Goal: Task Accomplishment & Management: Complete application form

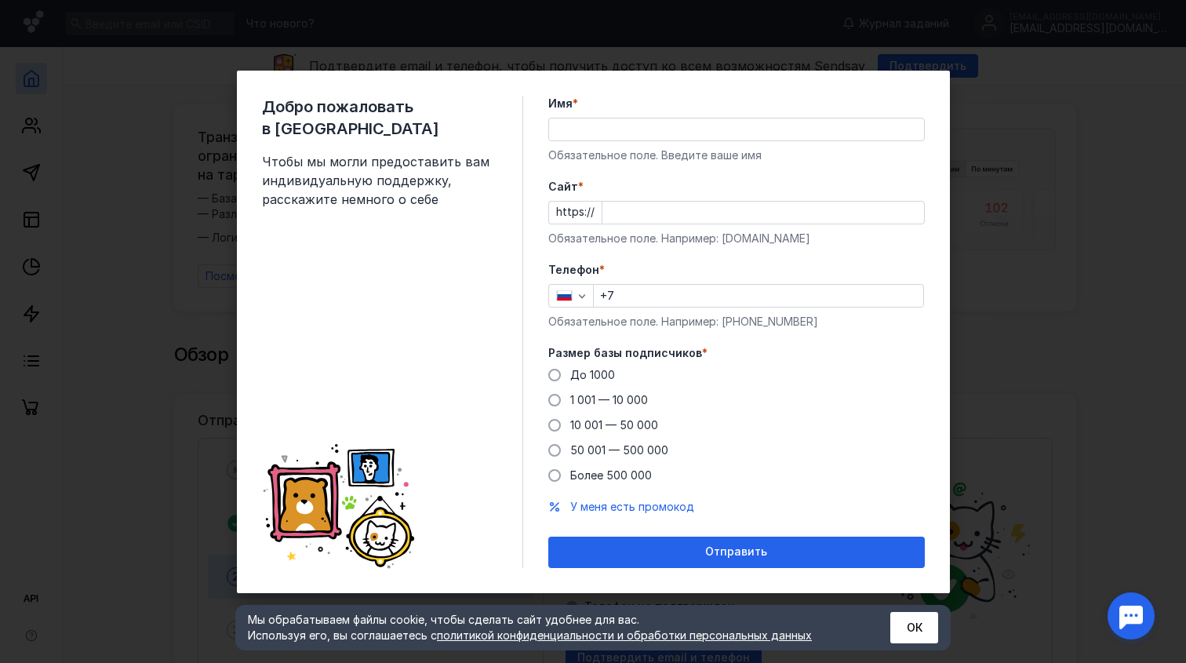
click at [705, 141] on div "Имя * Обязательное поле. Введите ваше имя" at bounding box center [736, 129] width 377 height 67
click at [995, 350] on div "Добро пожаловать в Sendsay Чтобы мы могли предоставить вам индивидуальную подде…" at bounding box center [593, 331] width 1186 height 663
click at [625, 123] on input "Имя *" at bounding box center [736, 129] width 375 height 22
type input "werwer"
click at [641, 208] on input "Cайт *" at bounding box center [763, 213] width 322 height 22
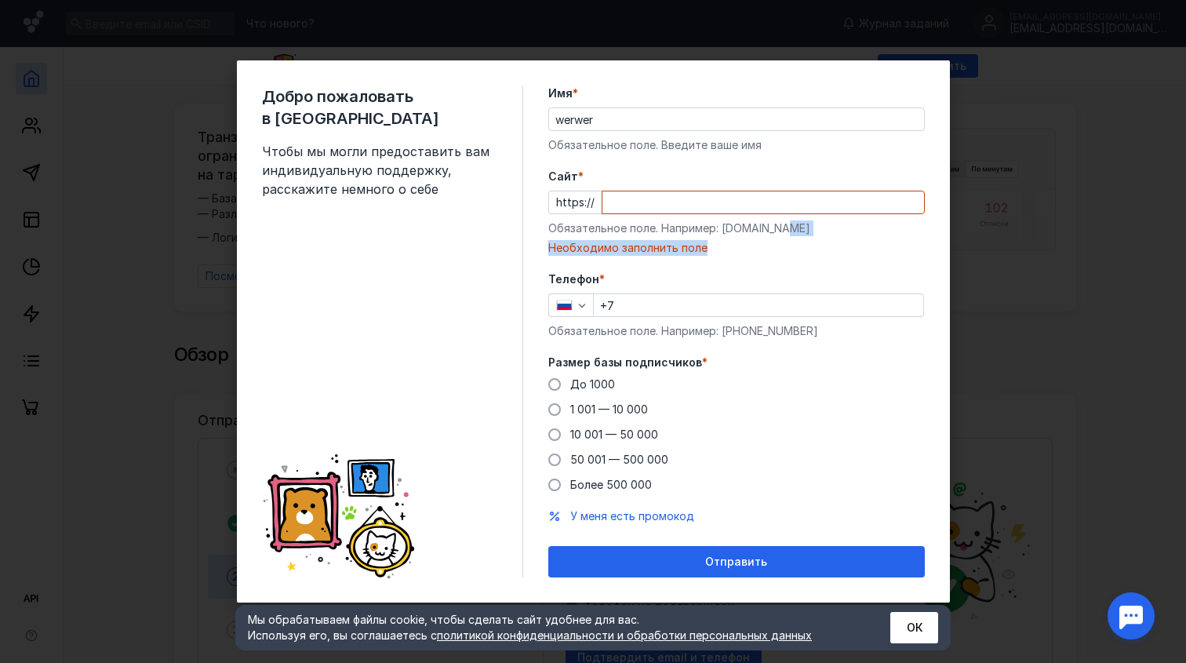
drag, startPoint x: 722, startPoint y: 240, endPoint x: 785, endPoint y: 235, distance: 63.7
click at [785, 235] on div "Обязательное поле. Например: [DOMAIN_NAME]" at bounding box center [736, 228] width 377 height 16
click at [782, 232] on div "Обязательное поле. Например: [DOMAIN_NAME]" at bounding box center [736, 228] width 377 height 16
drag, startPoint x: 789, startPoint y: 232, endPoint x: 720, endPoint y: 232, distance: 69.0
click at [720, 232] on div "Обязательное поле. Например: [DOMAIN_NAME]" at bounding box center [736, 228] width 377 height 16
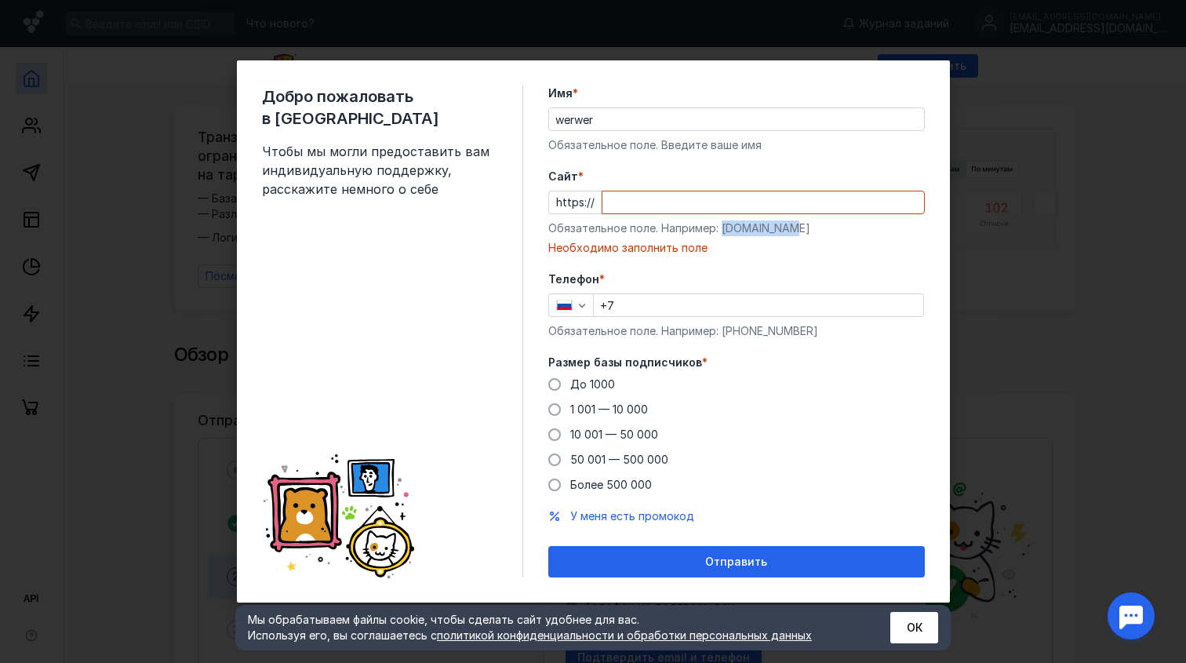
copy div "[DOMAIN_NAME]"
click at [658, 236] on div "Cайт * https:// Обязательное поле. Например: [DOMAIN_NAME] Необходимо заполнить…" at bounding box center [736, 212] width 377 height 87
click at [655, 202] on input "Cайт *" at bounding box center [763, 202] width 322 height 22
paste input "[DOMAIN_NAME]"
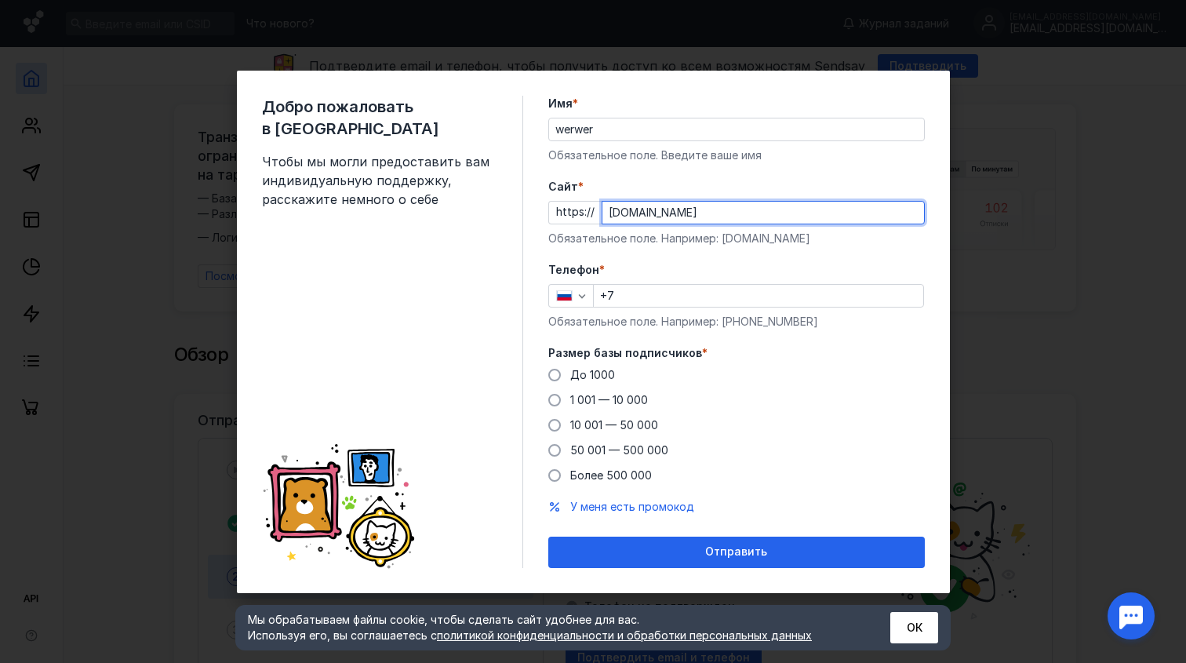
type input "[DOMAIN_NAME]"
drag, startPoint x: 803, startPoint y: 322, endPoint x: 762, endPoint y: 326, distance: 41.0
click at [762, 326] on div "Обязательное поле. Например: [PHONE_NUMBER]" at bounding box center [736, 322] width 377 height 16
click at [799, 333] on form "Имя * werwer Обязательное поле. Введите ваше имя [PERSON_NAME] * https:// [DOMA…" at bounding box center [736, 332] width 377 height 472
drag, startPoint x: 813, startPoint y: 318, endPoint x: 734, endPoint y: 324, distance: 79.4
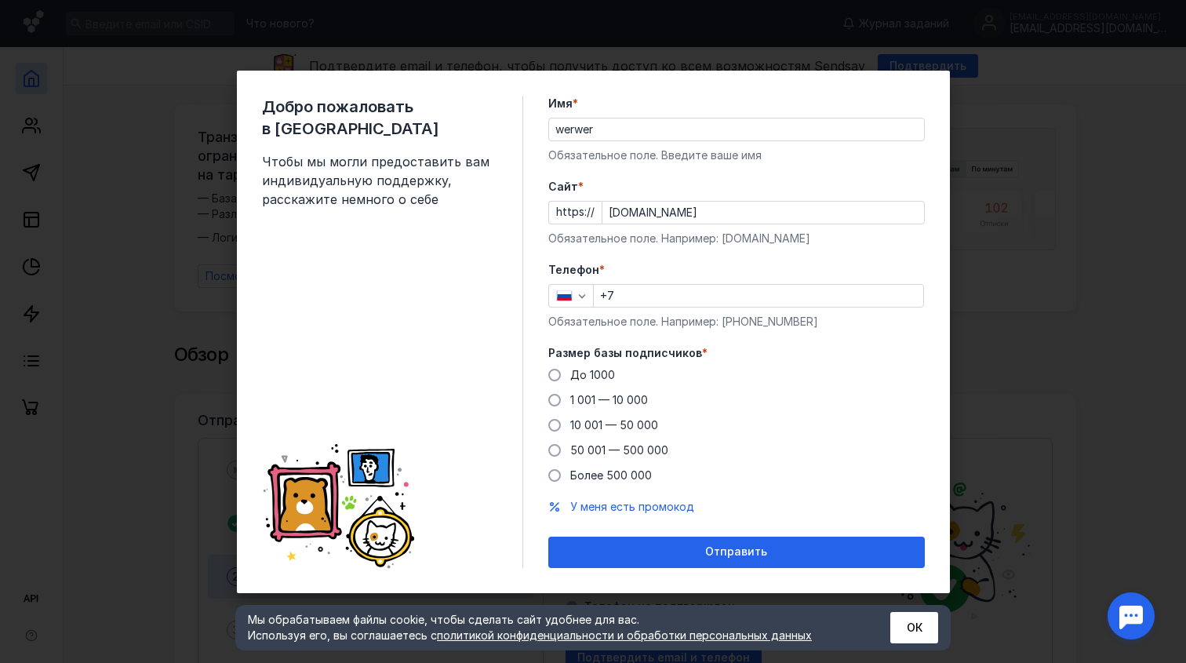
click at [734, 324] on div "Обязательное поле. Например: [PHONE_NUMBER]" at bounding box center [736, 322] width 377 height 16
copy div "987 654 32 10"
click at [598, 289] on input "+7" at bounding box center [758, 296] width 329 height 22
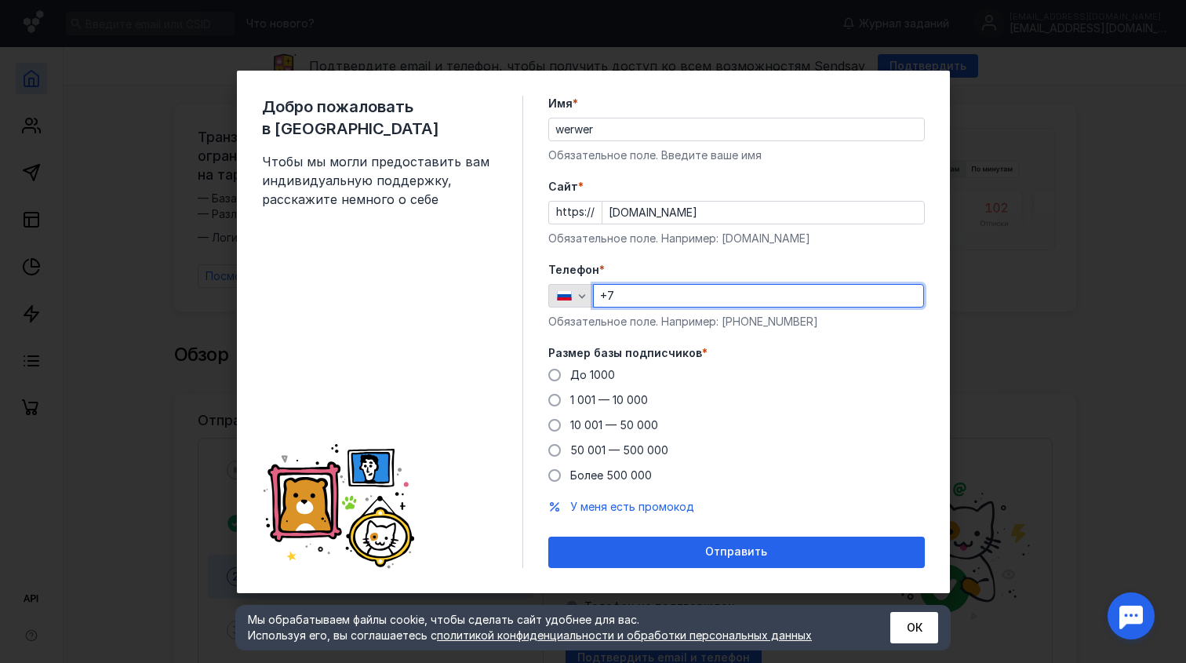
click at [566, 300] on icon "button" at bounding box center [564, 295] width 16 height 11
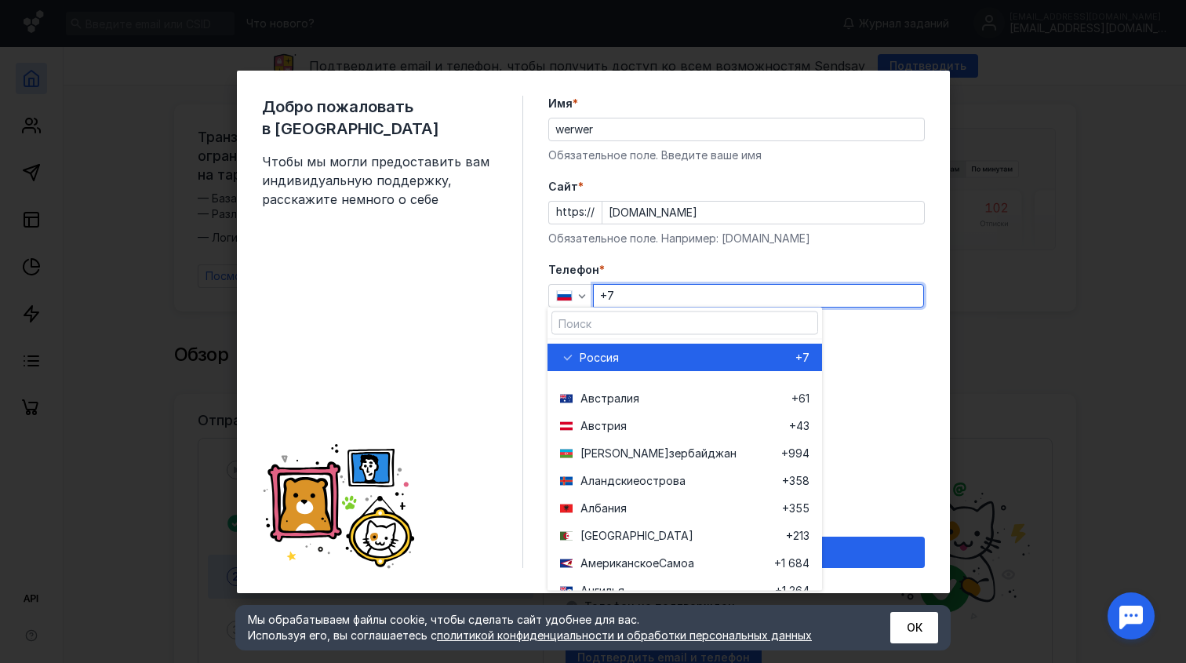
click at [647, 297] on input "+7" at bounding box center [758, 296] width 329 height 22
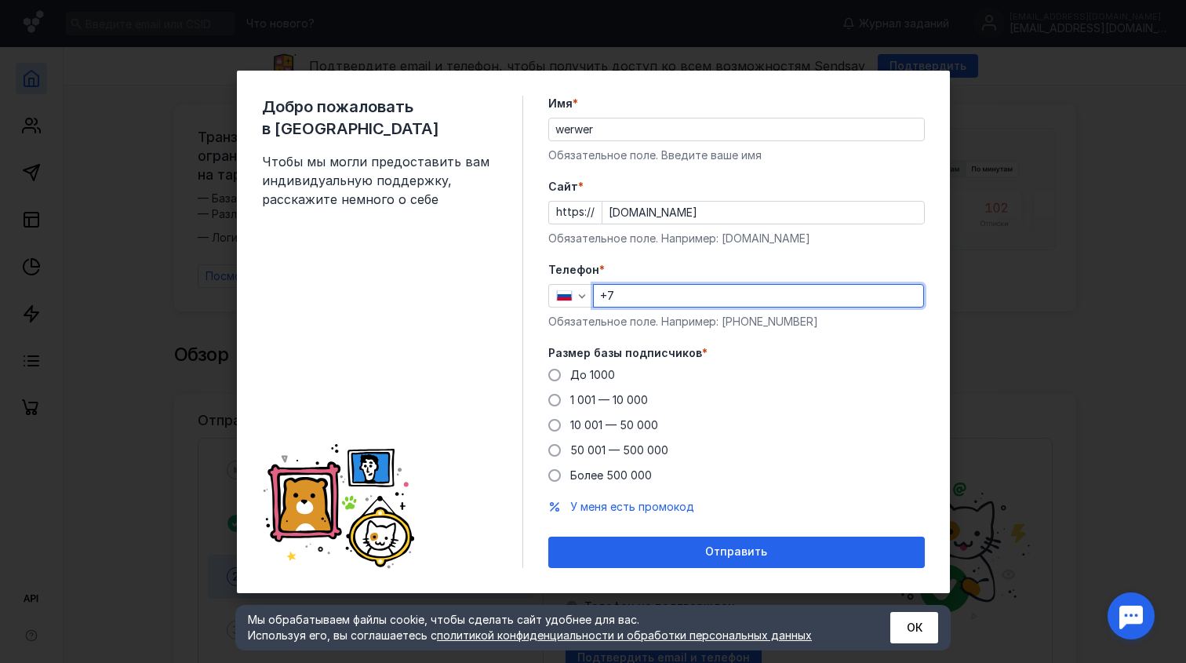
paste input "[PHONE_NUMBER]"
type input "[PHONE_NUMBER]"
click at [745, 369] on div "До [DATE] 1 001 — 10 000 10 001 — 50 000 50 001 — 500 000 Более 500 000" at bounding box center [736, 425] width 377 height 116
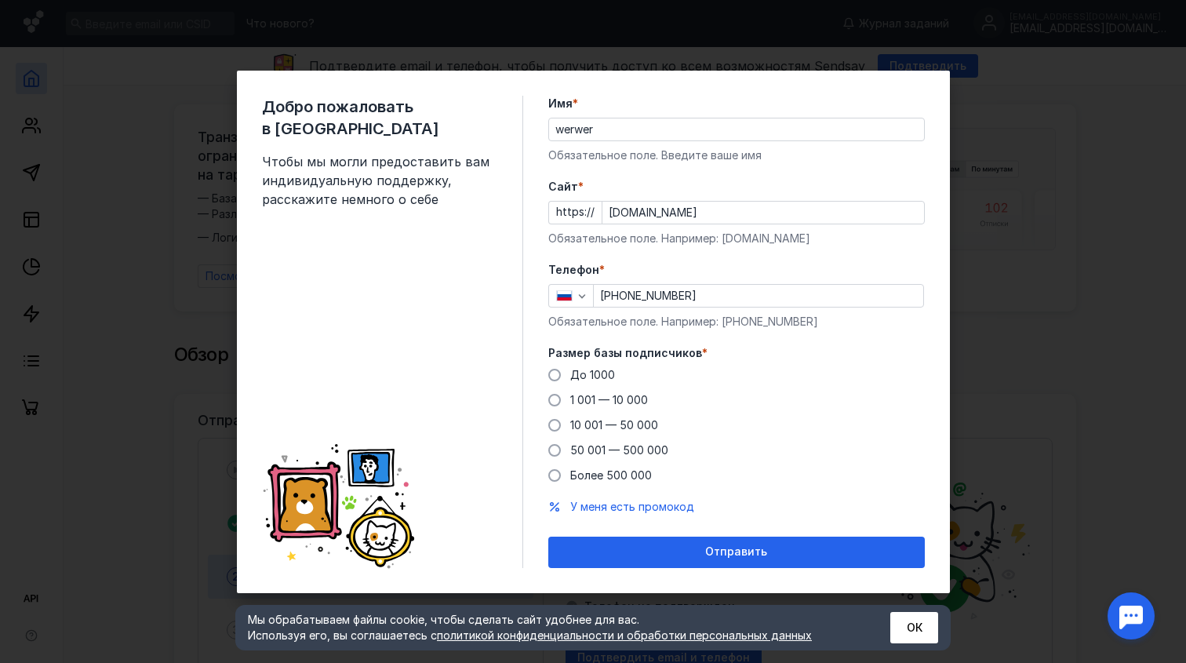
click at [629, 372] on div "До [DATE] 1 001 — 10 000 10 001 — 50 000 50 001 — 500 000 Более 500 000" at bounding box center [736, 425] width 377 height 116
click at [609, 373] on span "До 1000" at bounding box center [592, 374] width 45 height 13
click at [0, 0] on input "До 1000" at bounding box center [0, 0] width 0 height 0
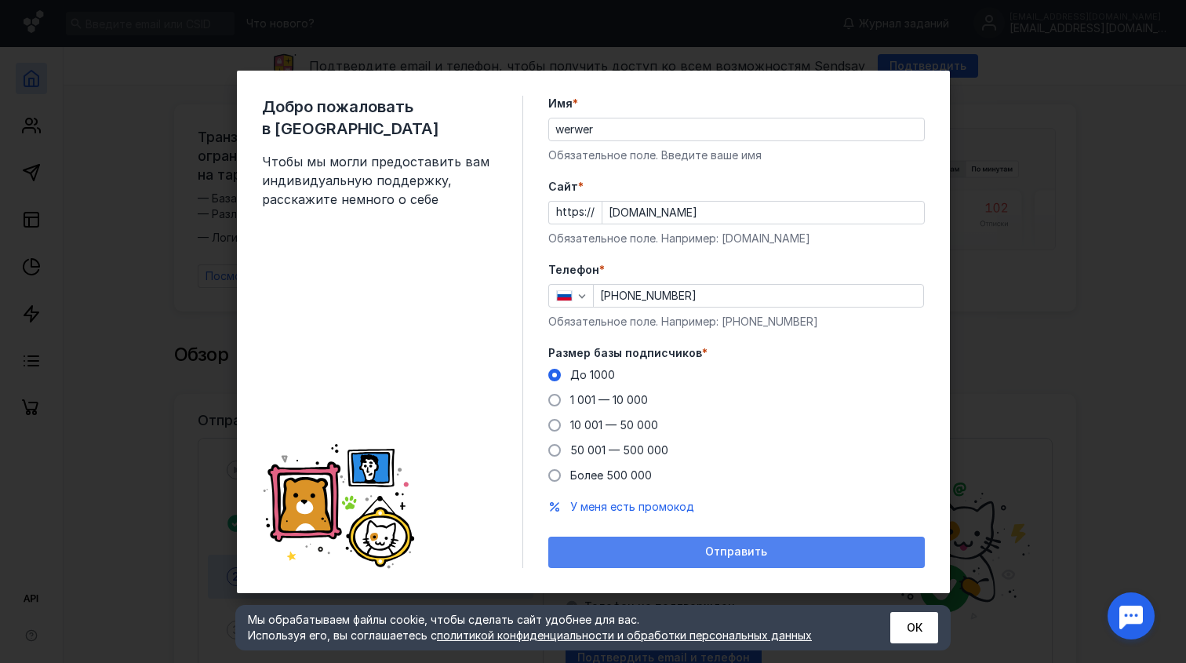
click at [664, 555] on div "Отправить" at bounding box center [736, 551] width 361 height 13
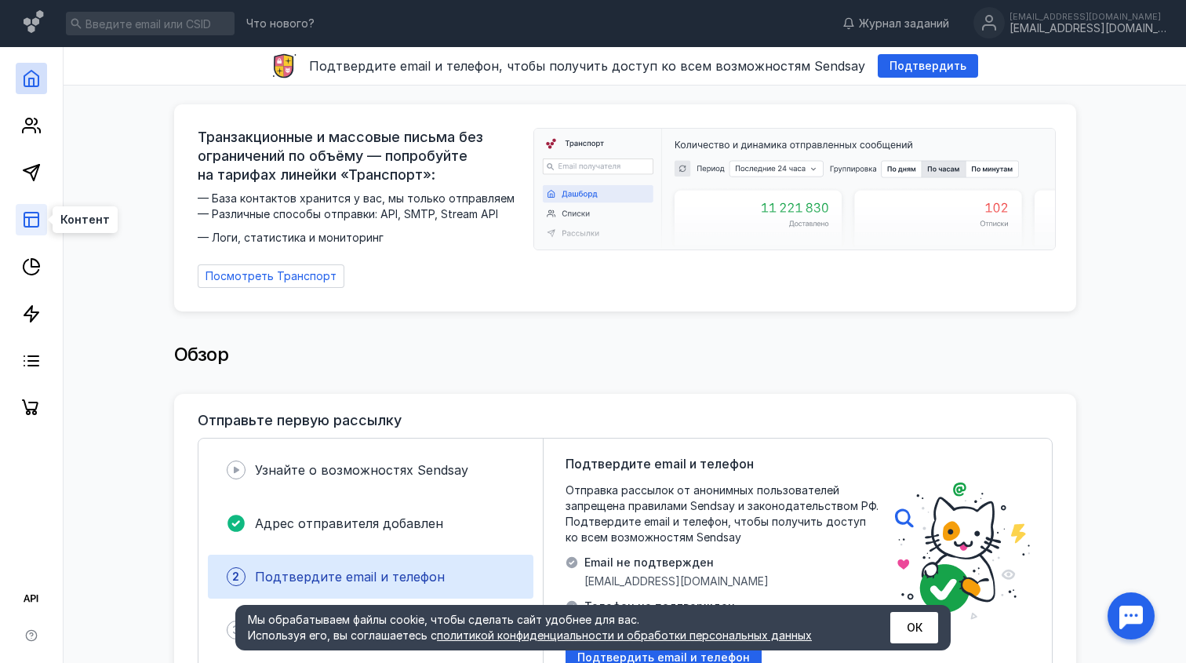
click at [31, 220] on icon at bounding box center [31, 219] width 19 height 19
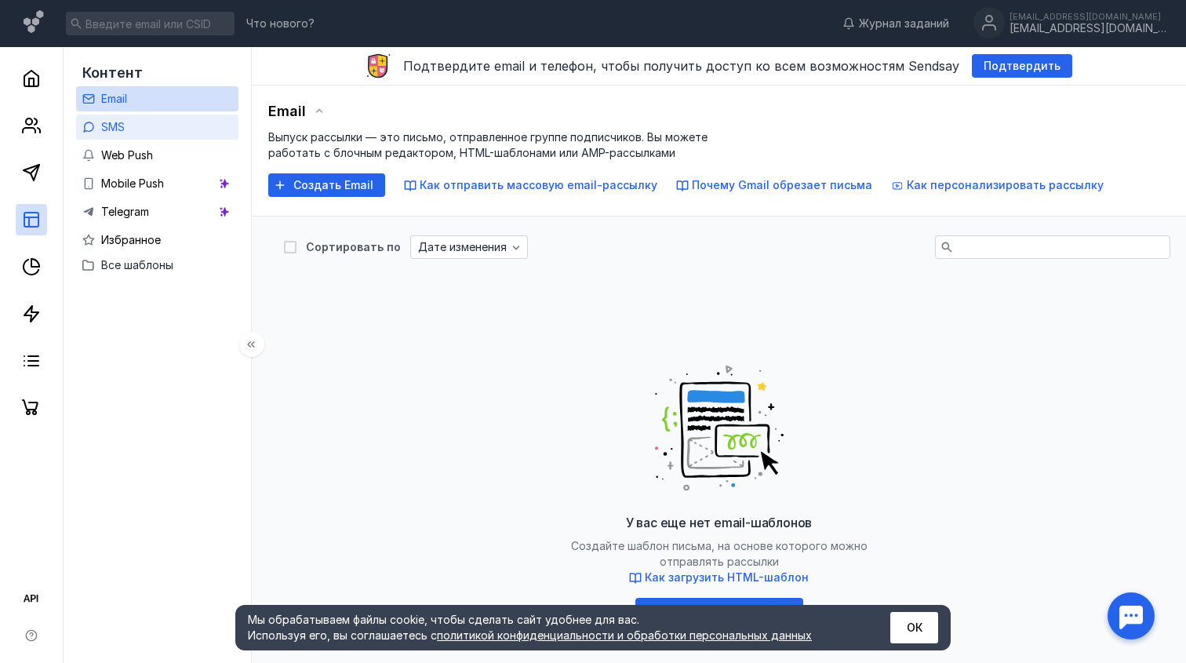
click at [173, 122] on link "SMS" at bounding box center [157, 127] width 162 height 25
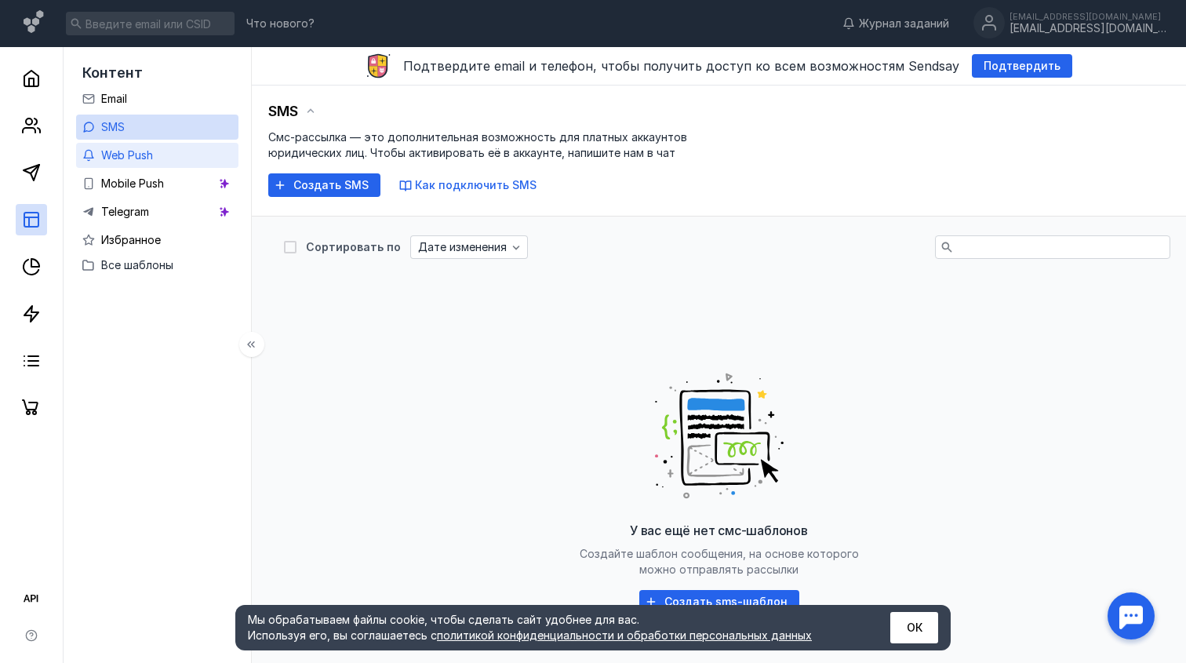
click at [165, 153] on link "Web Push" at bounding box center [157, 155] width 162 height 25
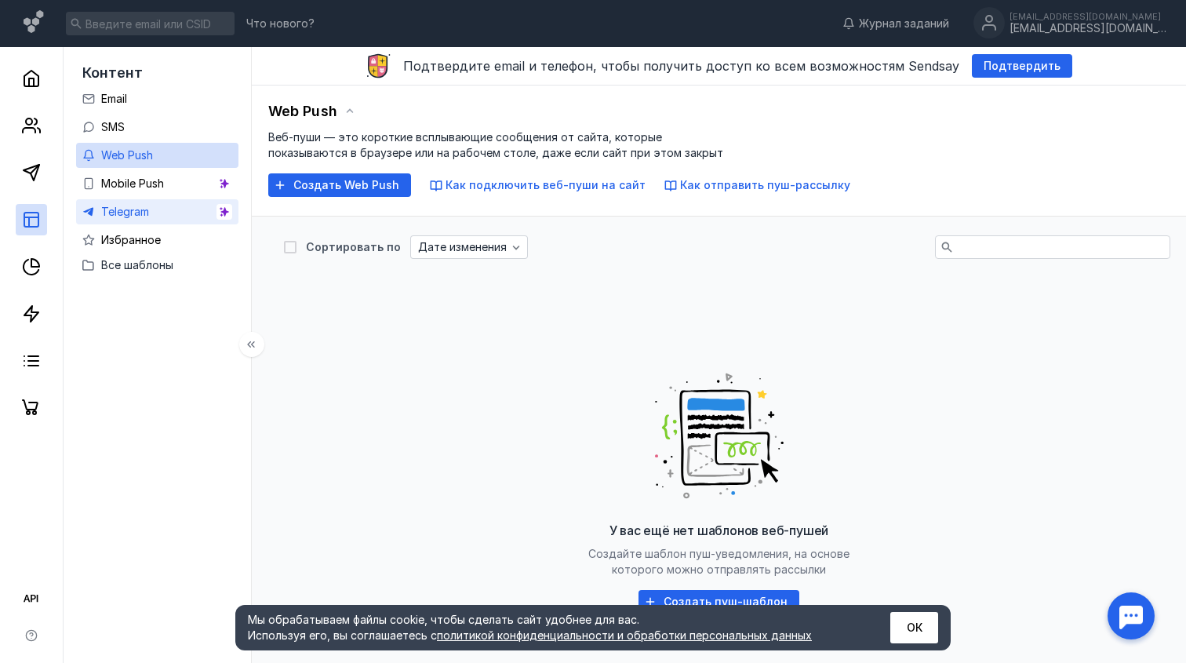
click at [150, 207] on link "Telegram" at bounding box center [157, 211] width 162 height 25
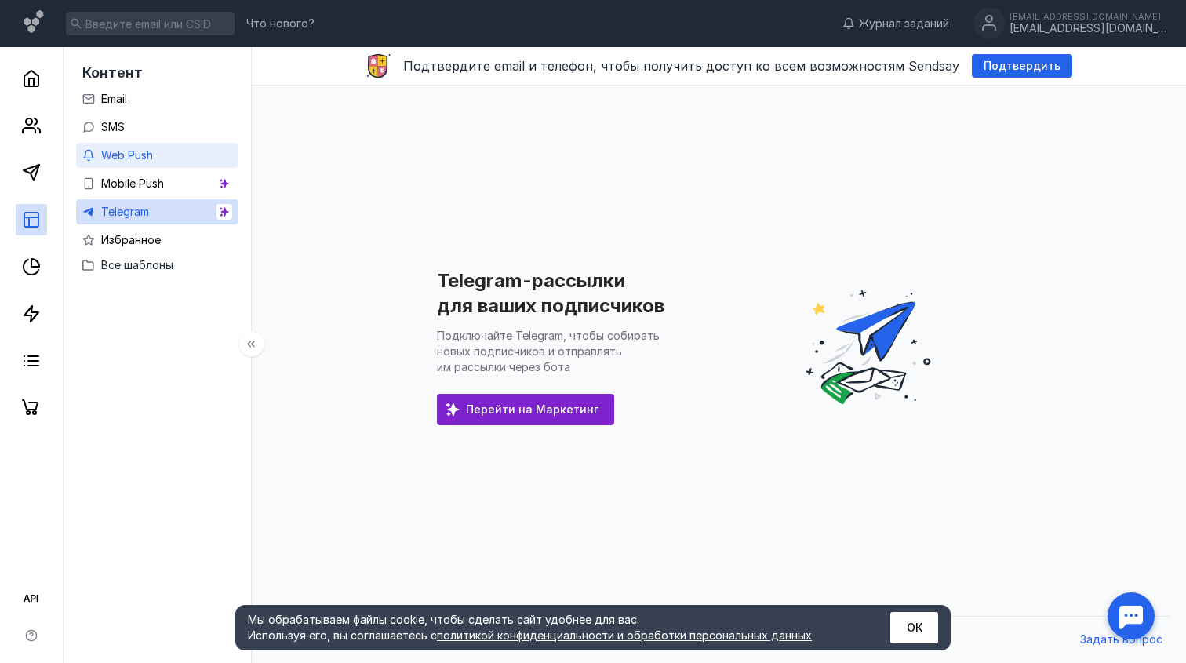
click at [152, 159] on span "Web Push" at bounding box center [127, 154] width 52 height 13
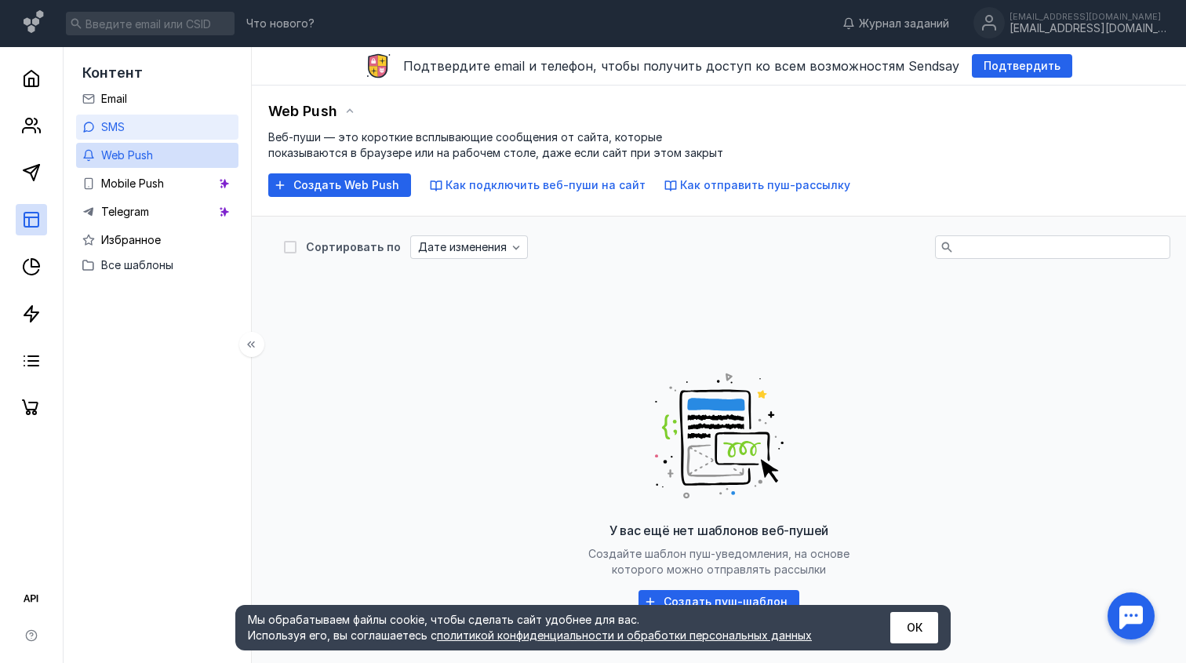
click at [157, 133] on link "SMS" at bounding box center [157, 127] width 162 height 25
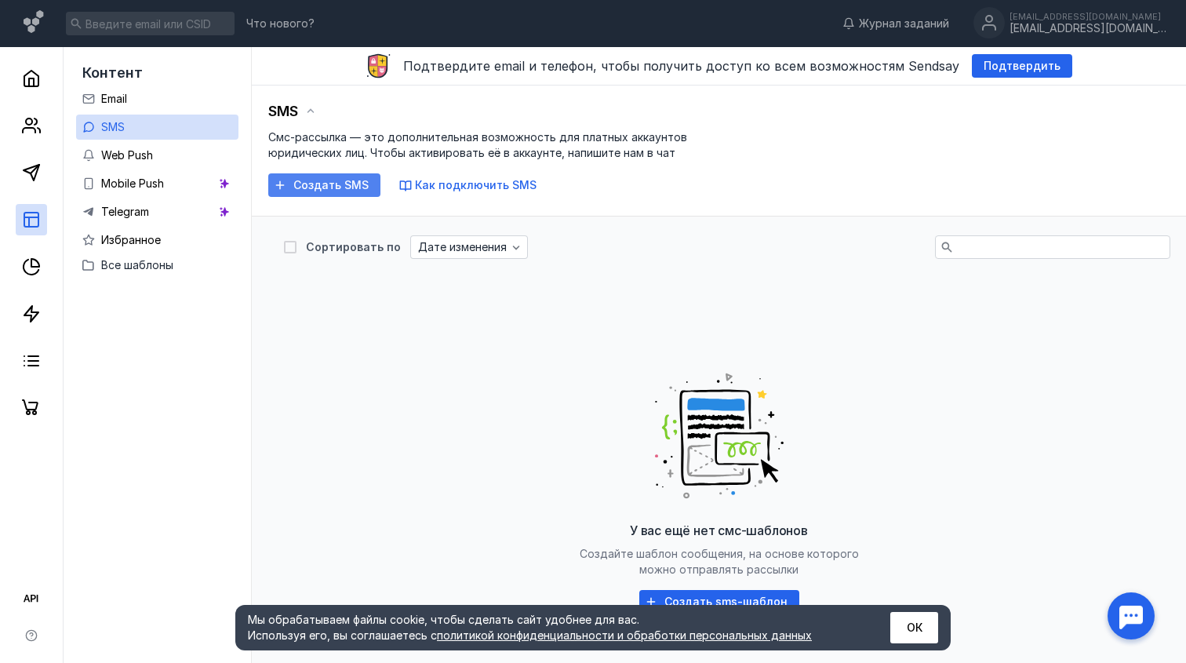
click at [286, 187] on div "Создать SMS" at bounding box center [331, 185] width 91 height 13
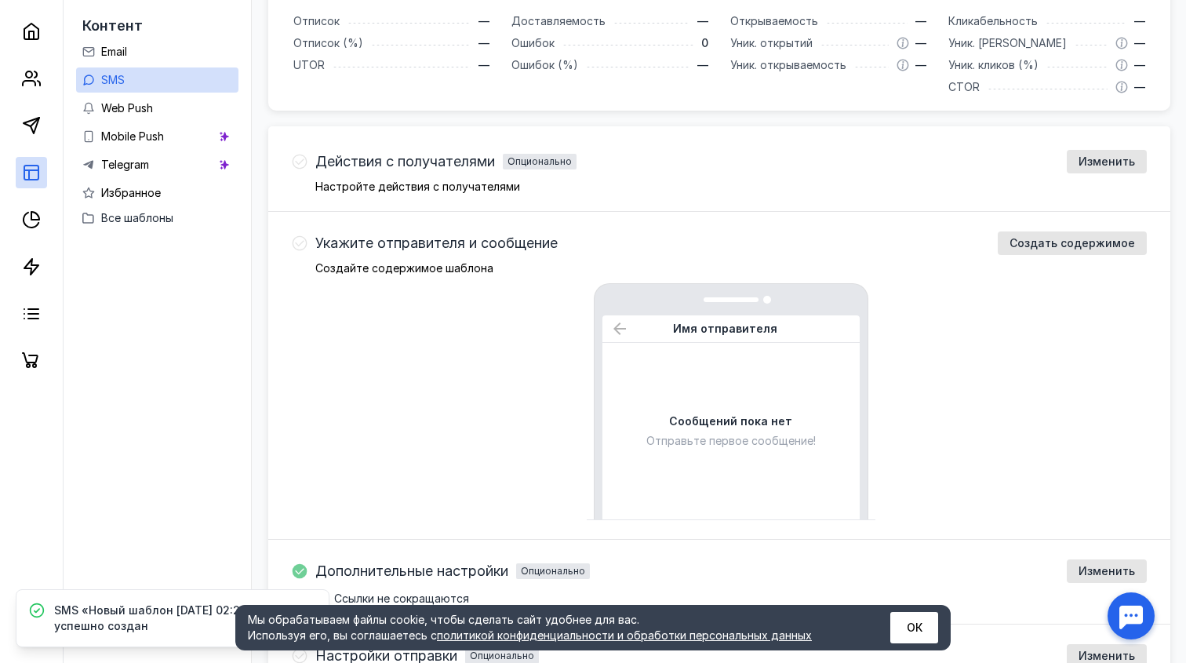
scroll to position [481, 0]
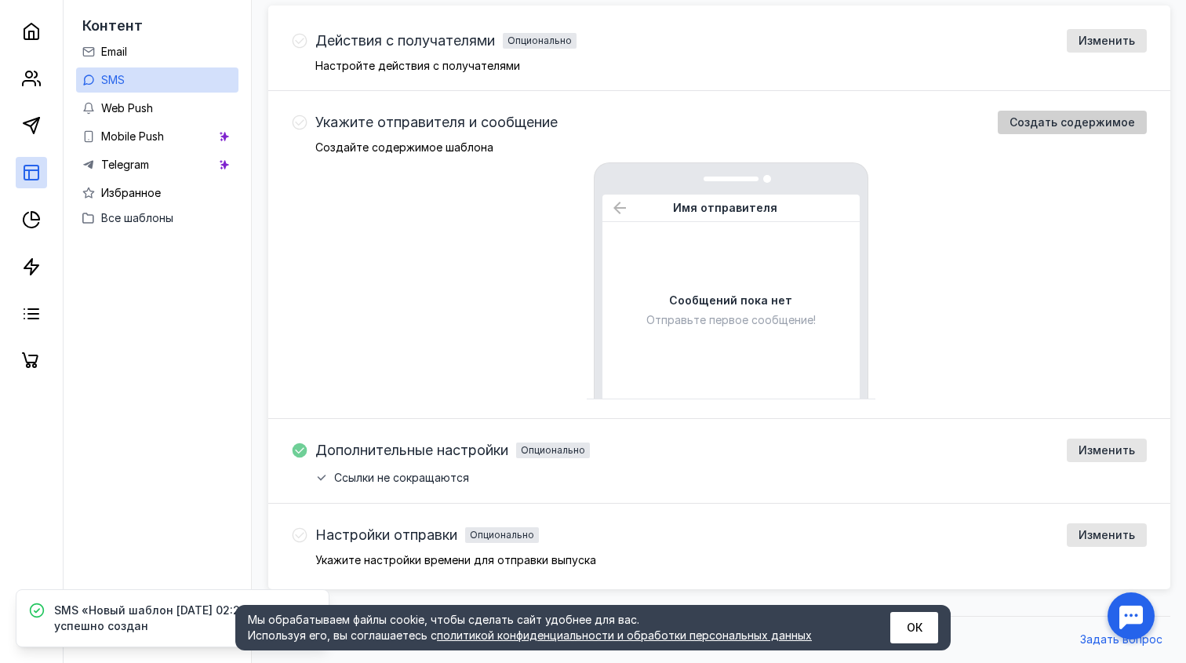
click at [1019, 125] on span "Создать содержимое" at bounding box center [1073, 122] width 126 height 13
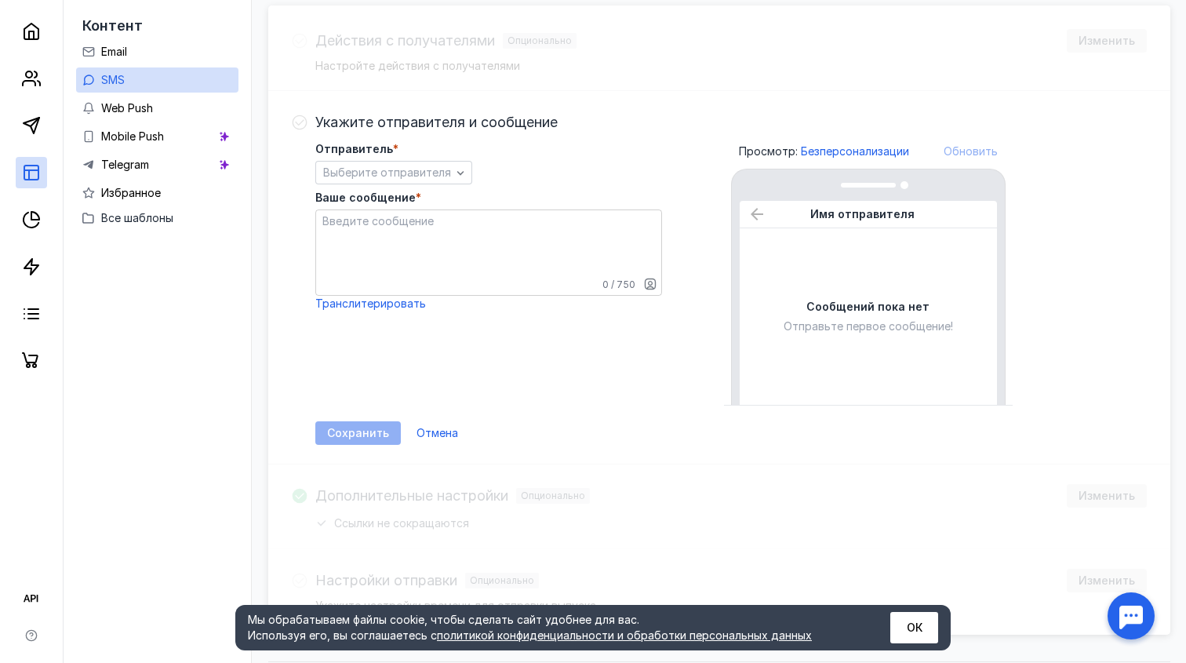
click at [489, 267] on textarea "Ваше сообщение *" at bounding box center [488, 252] width 345 height 85
click at [409, 175] on span "Выберите отправителя" at bounding box center [387, 172] width 128 height 13
click at [414, 172] on span "Выберите отправителя" at bounding box center [387, 172] width 128 height 13
click at [420, 225] on textarea "Ваше сообщение *" at bounding box center [488, 252] width 345 height 85
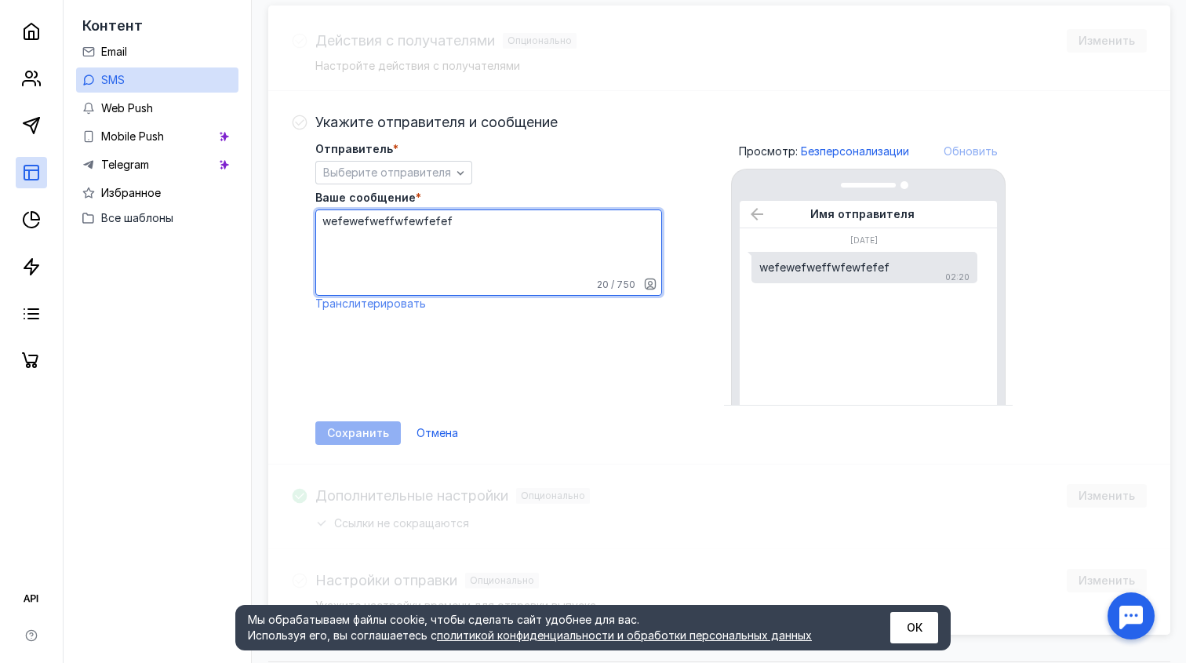
click at [378, 302] on span "Транслитерировать" at bounding box center [370, 302] width 111 height 13
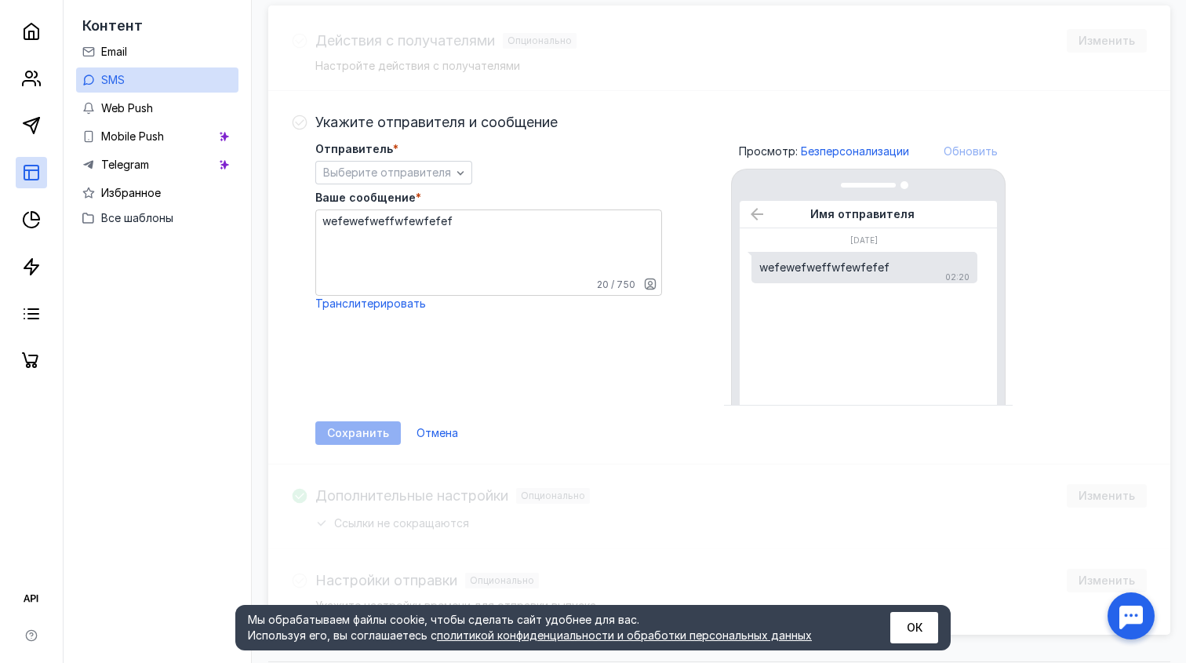
click at [394, 220] on textarea "wefewefweffwfewfefef" at bounding box center [488, 252] width 345 height 85
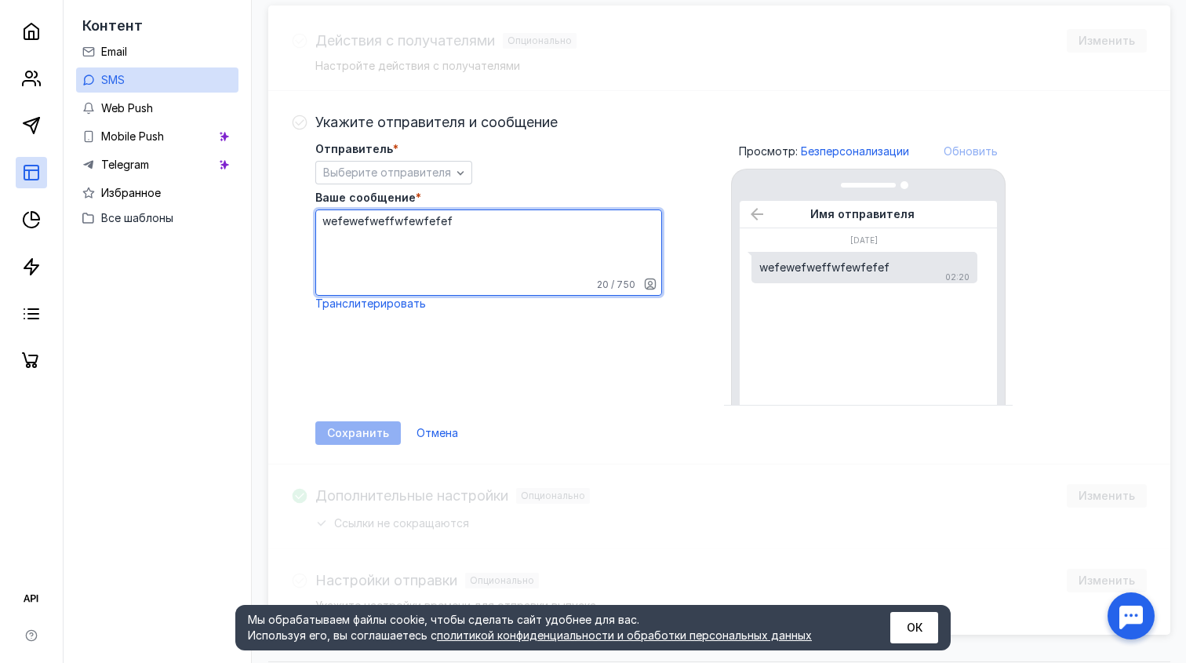
click at [394, 220] on textarea "wefewefweffwfewfefef" at bounding box center [488, 252] width 345 height 85
type textarea "G"
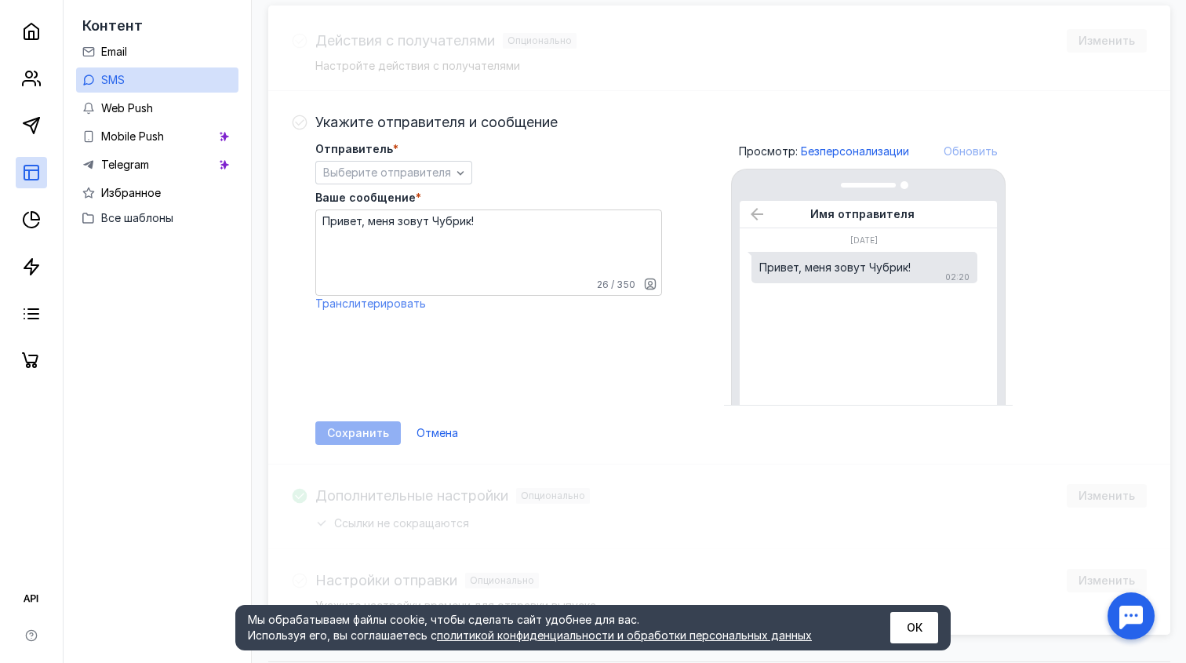
click at [355, 300] on span "Транслитерировать" at bounding box center [370, 302] width 111 height 13
click at [372, 307] on span "Транслитерировать" at bounding box center [370, 302] width 111 height 13
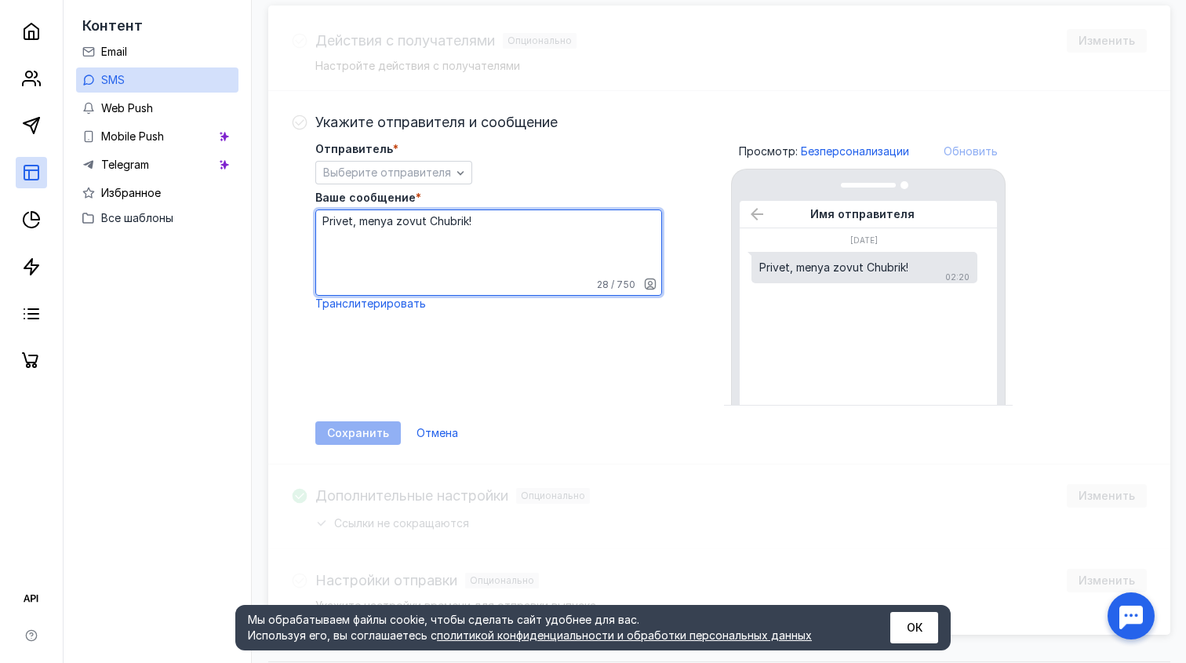
click at [470, 243] on textarea "Privet, menya zovut Chubrik!" at bounding box center [488, 252] width 345 height 85
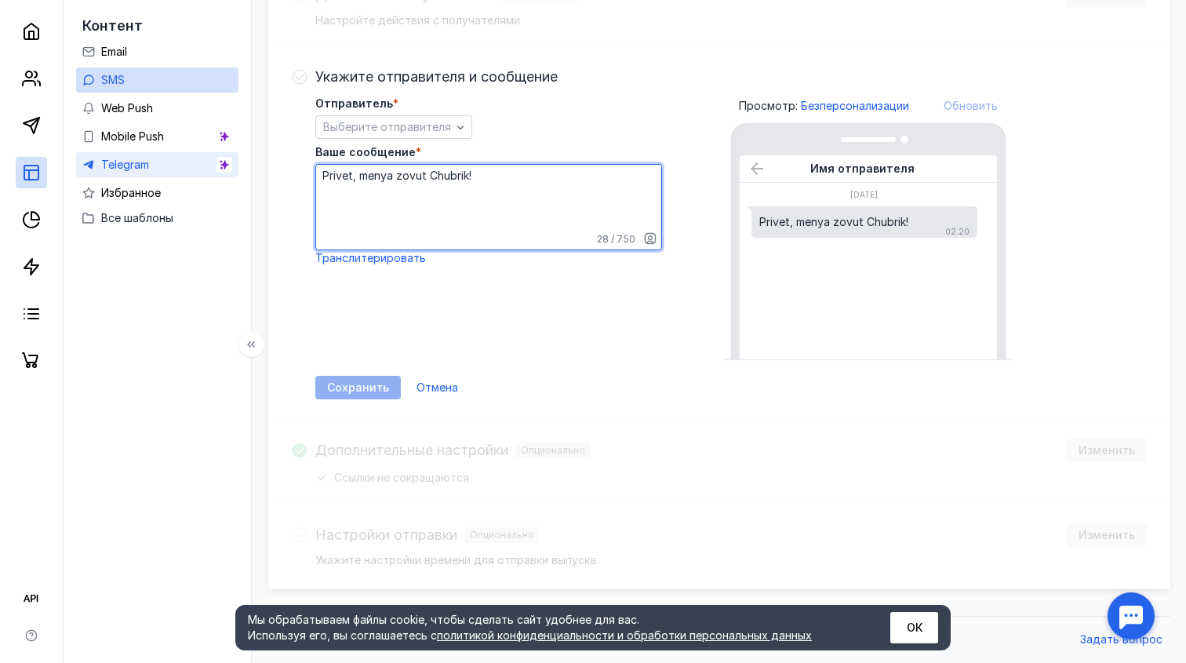
drag, startPoint x: 485, startPoint y: 173, endPoint x: 223, endPoint y: 160, distance: 262.3
click at [223, 160] on div "Контент Email SMS Web Push Mobile Push Telegram Избранное Все шаблоны Подтверди…" at bounding box center [593, 92] width 1186 height 1142
click at [362, 251] on span "Транслитерировать" at bounding box center [370, 257] width 111 height 13
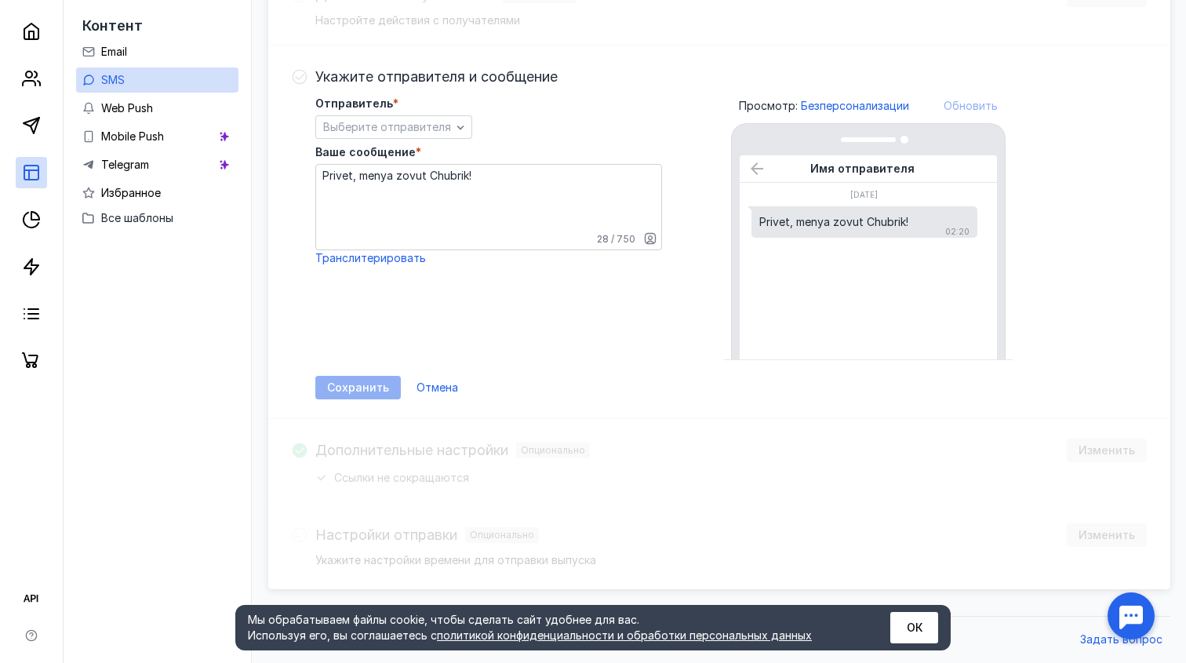
click at [449, 200] on textarea "Privet, menya zovut Chubrik!" at bounding box center [488, 207] width 345 height 85
paste textarea "Привет, меня зовут Чубрик"
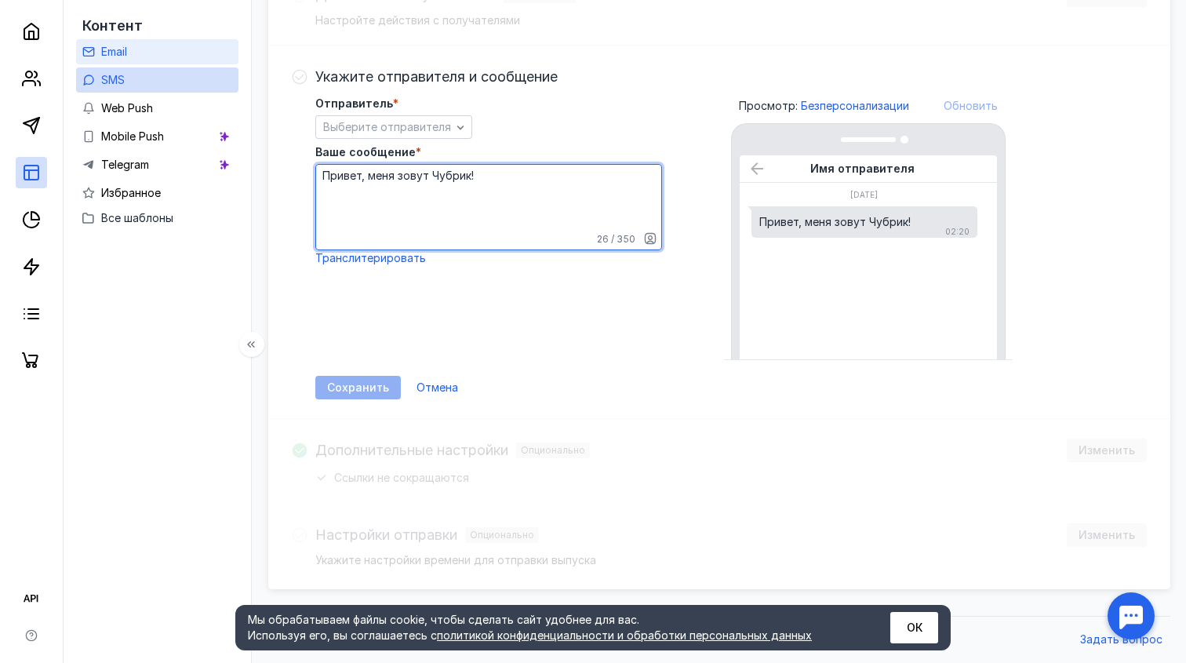
type textarea "Привет, меня зовут Чубрик!"
click at [181, 41] on link "Email" at bounding box center [157, 51] width 162 height 25
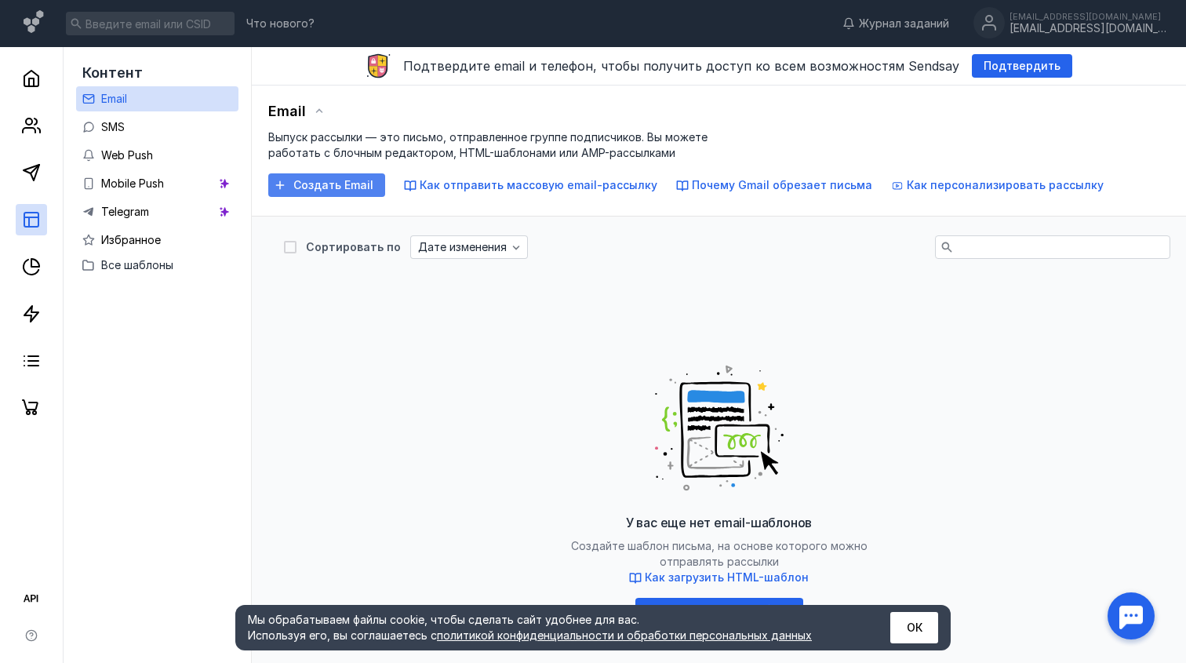
click at [334, 180] on span "Создать Email" at bounding box center [333, 185] width 80 height 13
click at [432, 191] on button "Как отправить массовую email-рассылку" at bounding box center [530, 185] width 253 height 16
click at [728, 184] on span "Почему Gmail обрезает письма" at bounding box center [782, 184] width 180 height 13
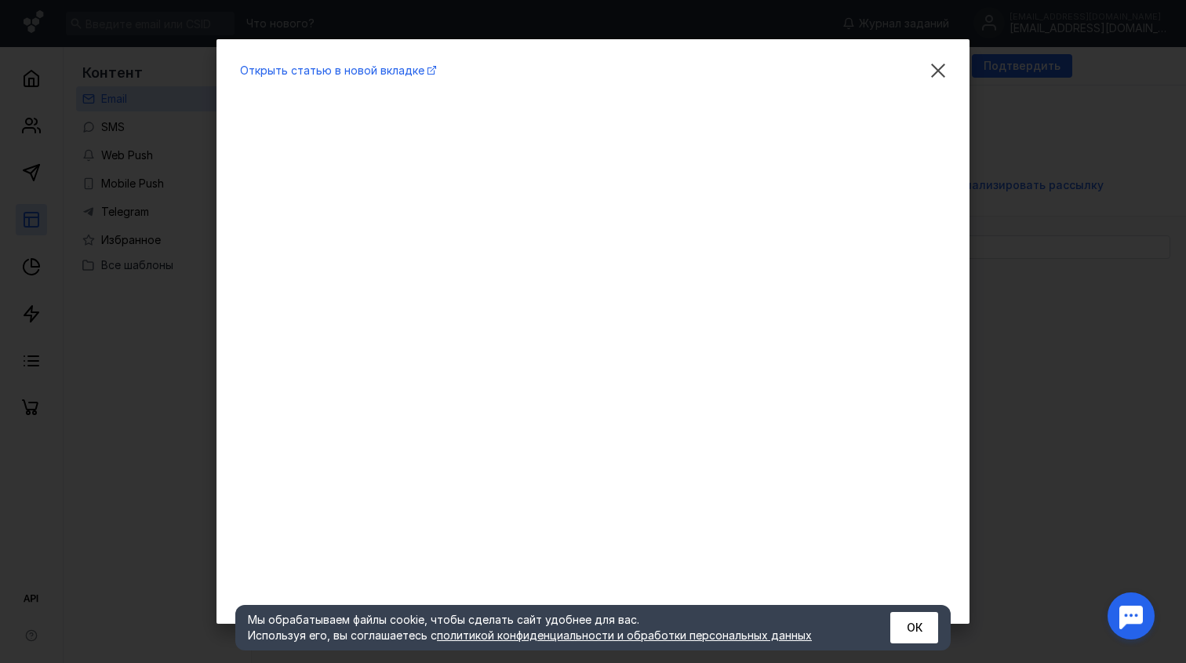
click at [1016, 316] on div "Открыть статью в новой вкладке" at bounding box center [593, 331] width 1186 height 663
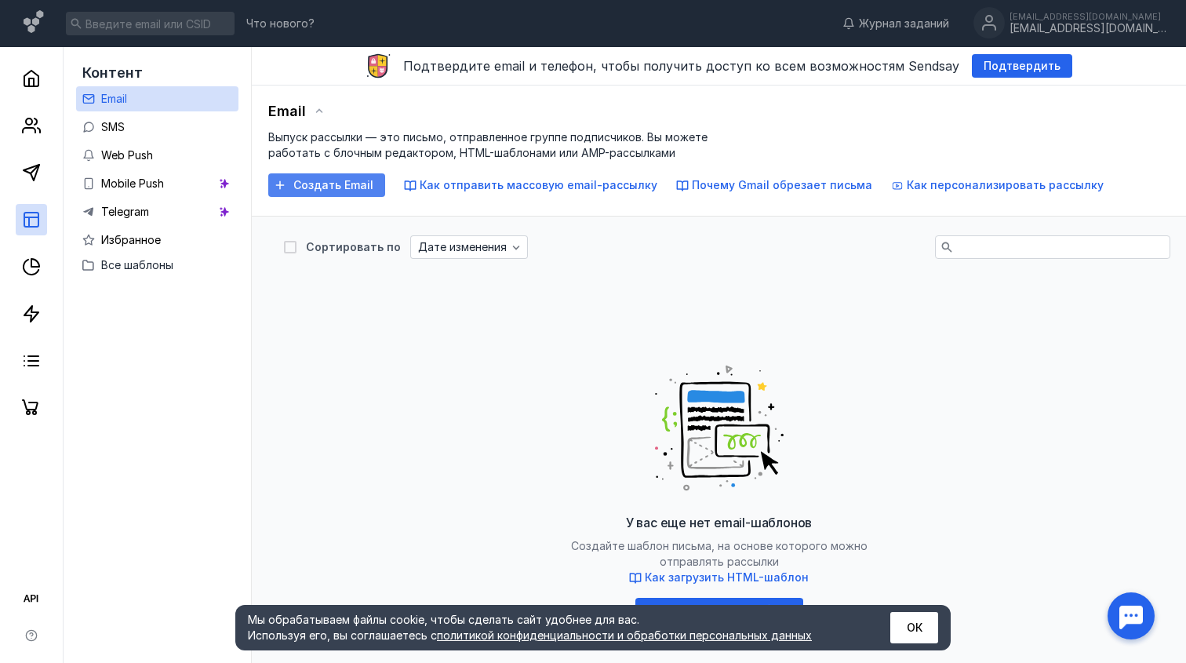
click at [322, 177] on div "Создать Email" at bounding box center [326, 185] width 117 height 24
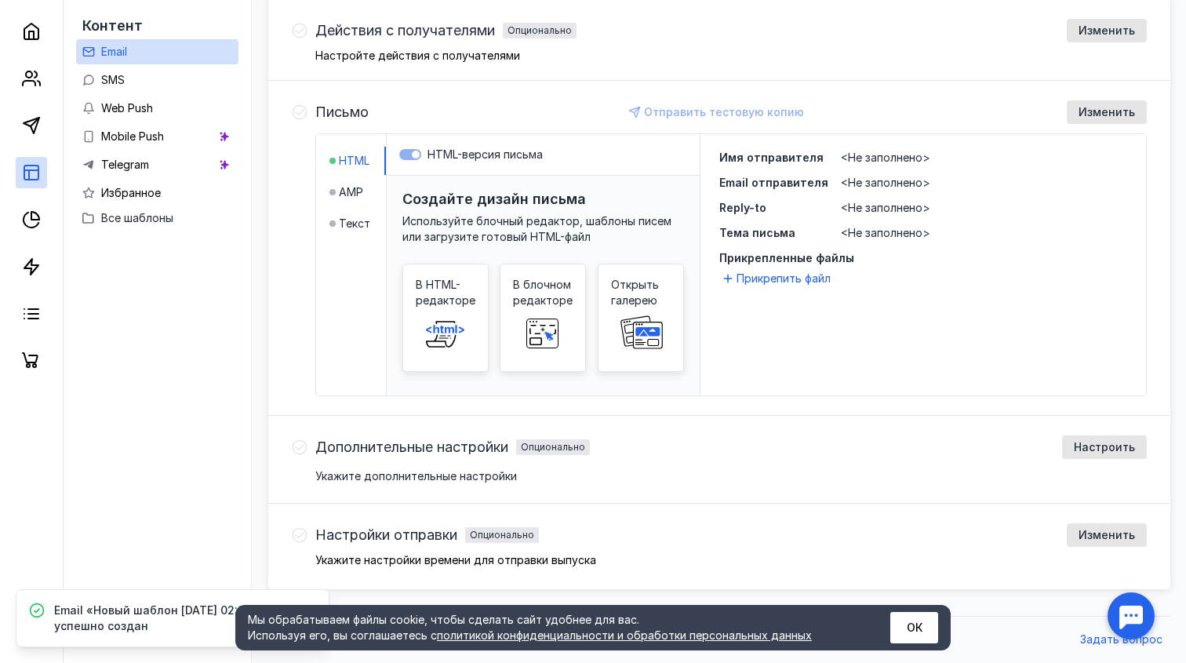
scroll to position [491, 0]
click at [355, 195] on span "AMP" at bounding box center [351, 192] width 24 height 16
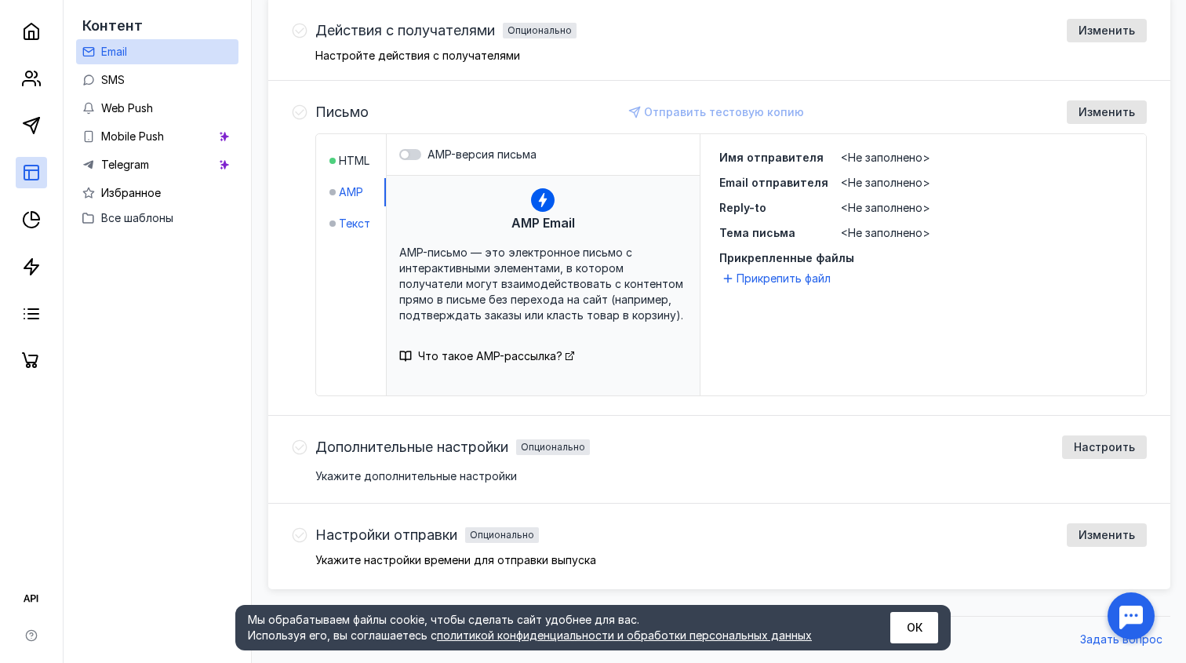
click at [348, 223] on span "Текст" at bounding box center [354, 224] width 31 height 16
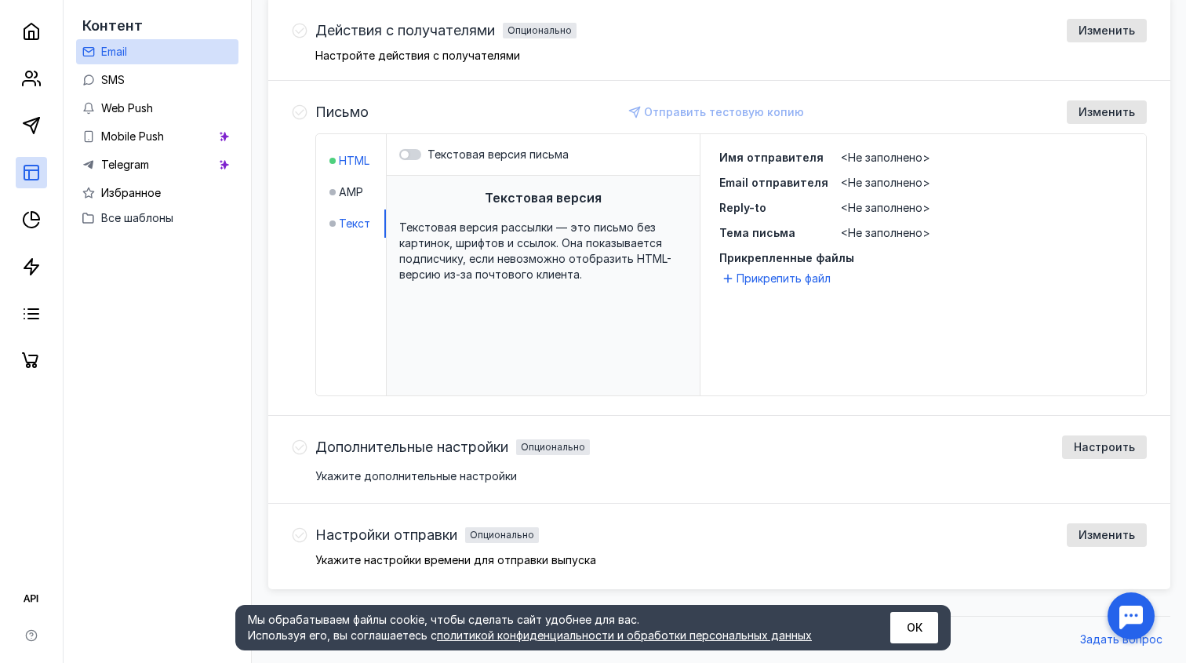
click at [349, 164] on span "HTML" at bounding box center [354, 161] width 31 height 16
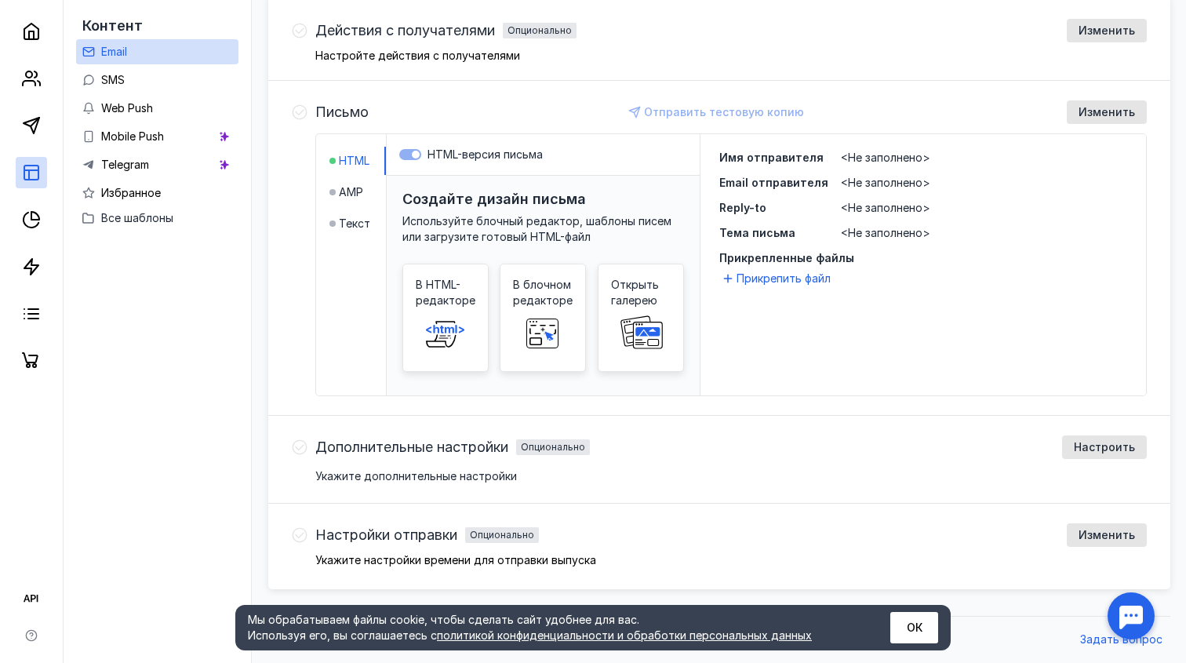
click at [412, 152] on label "HTML-версия письма" at bounding box center [543, 155] width 288 height 16
click at [538, 306] on span "В блочном редакторе" at bounding box center [543, 292] width 60 height 31
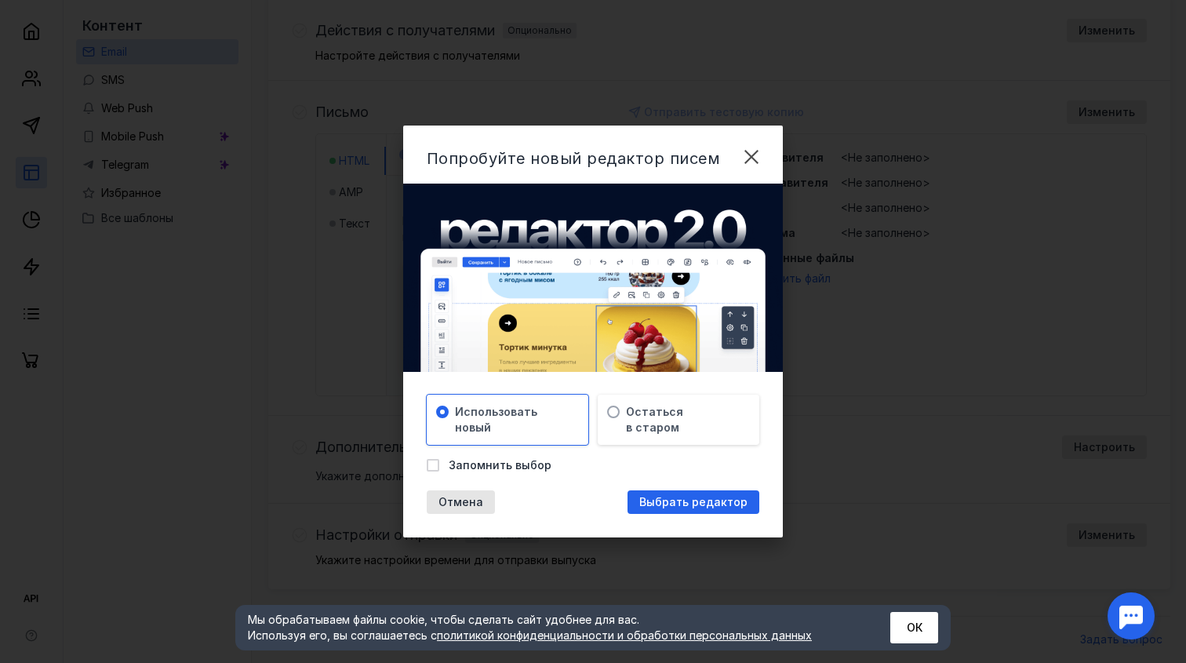
click at [479, 460] on span "Запомнить выбор" at bounding box center [500, 465] width 103 height 16
click at [437, 460] on input "Запомнить выбор" at bounding box center [432, 462] width 10 height 10
checkbox input "true"
click at [665, 413] on span "Остаться в старом" at bounding box center [654, 419] width 57 height 31
click at [531, 409] on span "Использовать новый" at bounding box center [496, 419] width 82 height 31
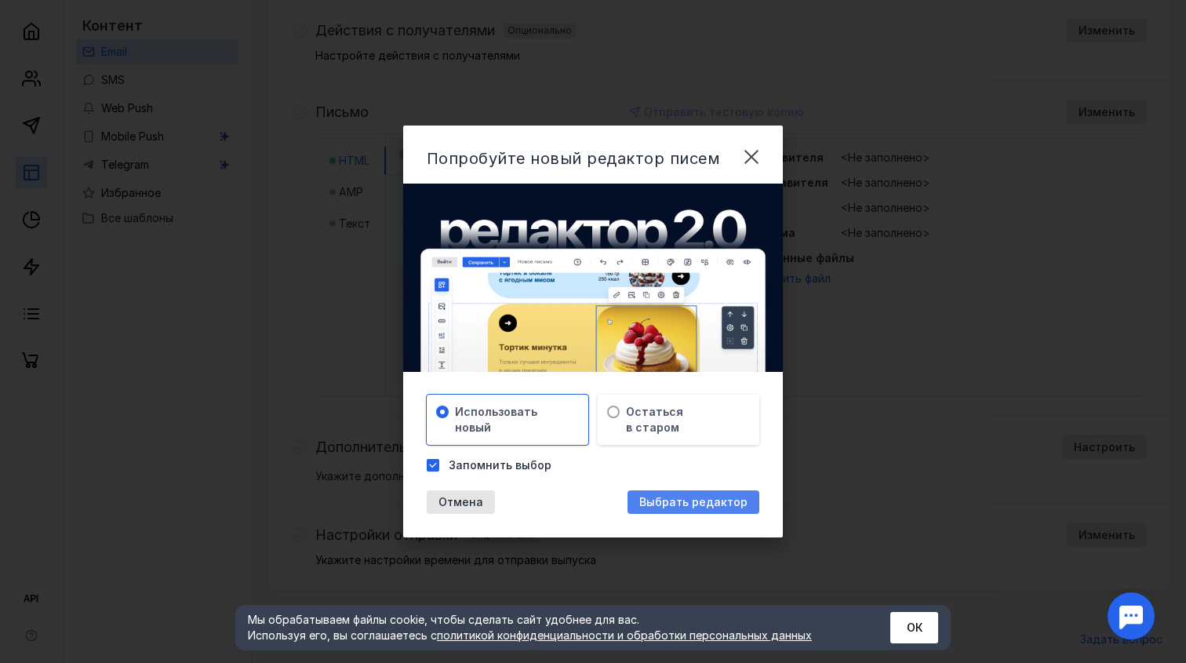
click at [697, 500] on span "Выбрать редактор" at bounding box center [693, 502] width 108 height 13
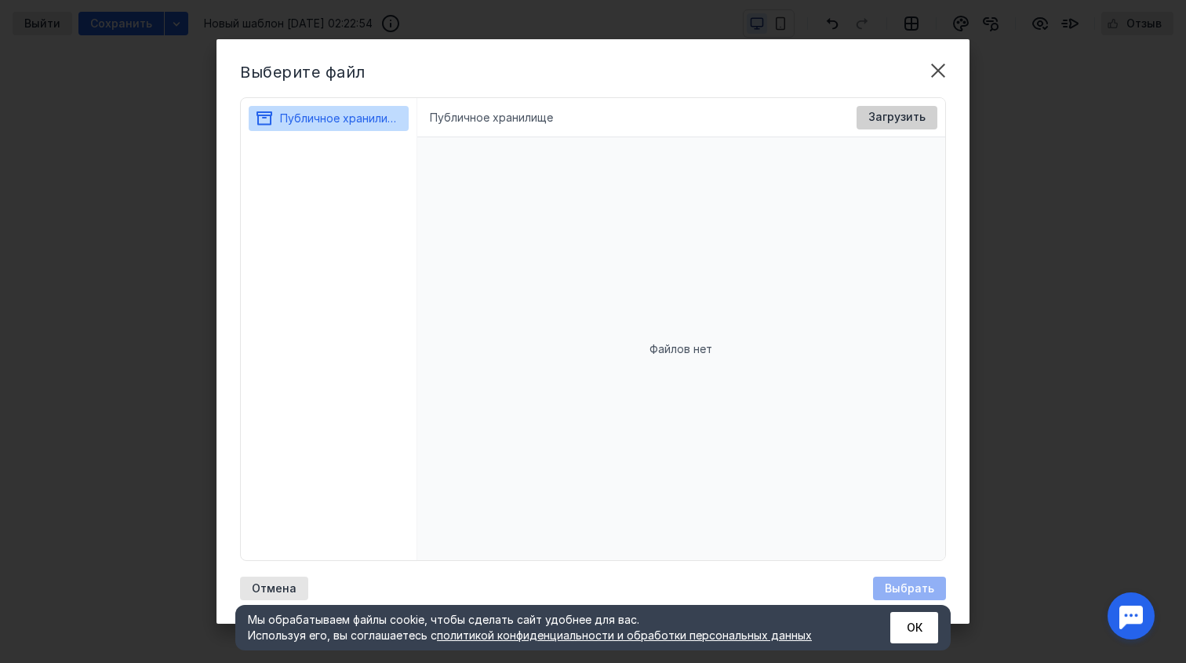
click at [892, 118] on span "Загрузить" at bounding box center [896, 117] width 57 height 13
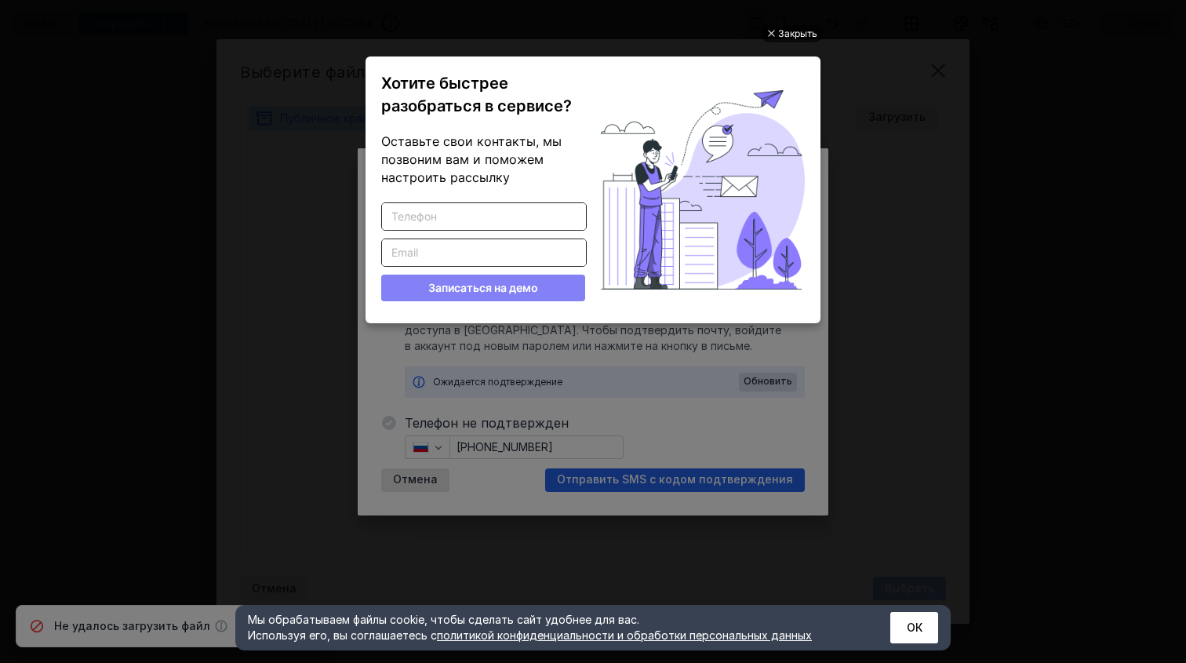
click at [785, 31] on div "Закрыть" at bounding box center [797, 33] width 39 height 17
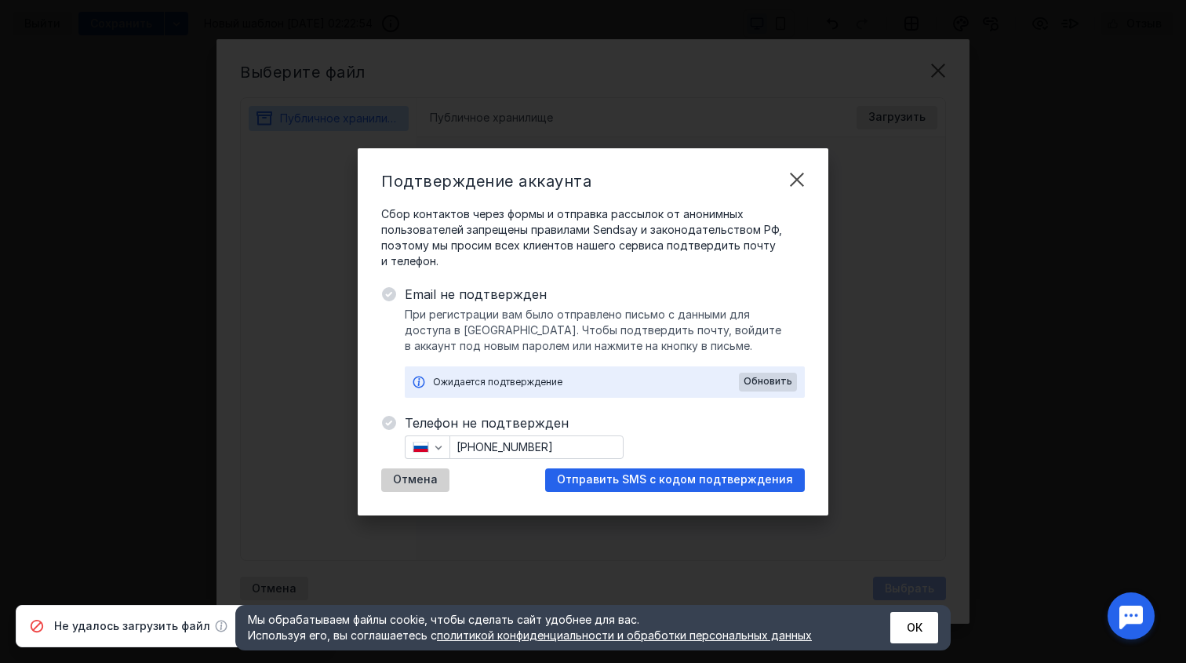
click at [415, 487] on div "Отмена" at bounding box center [415, 480] width 68 height 24
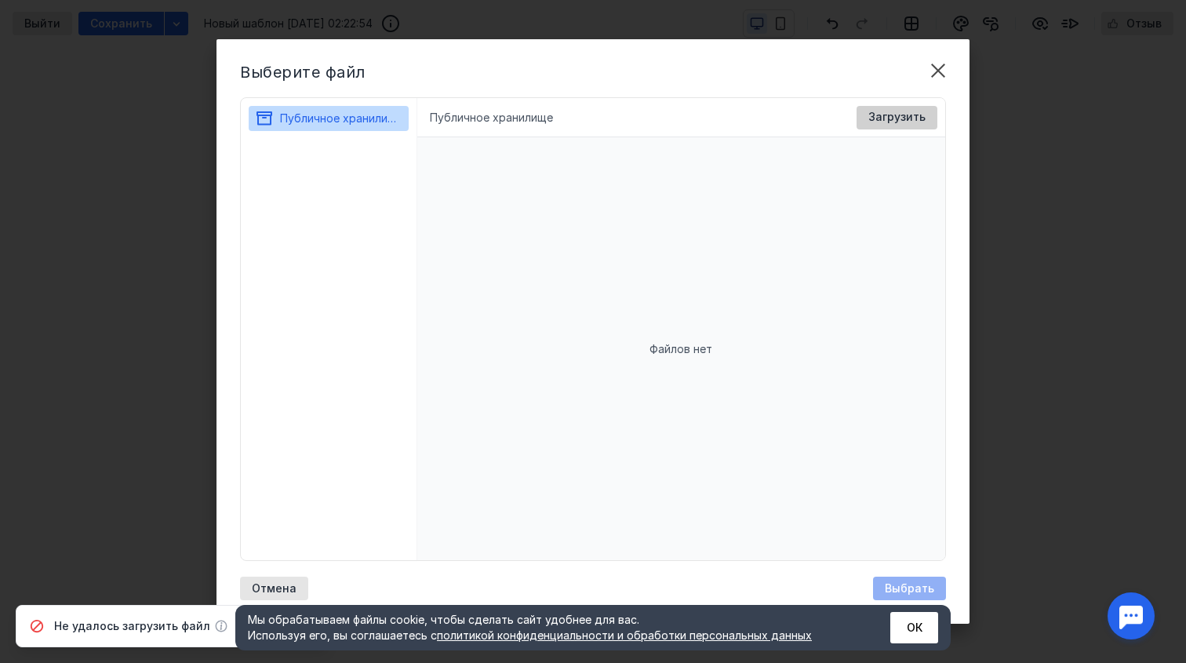
click at [874, 116] on span "Загрузить" at bounding box center [896, 117] width 57 height 13
